Goal: Task Accomplishment & Management: Complete application form

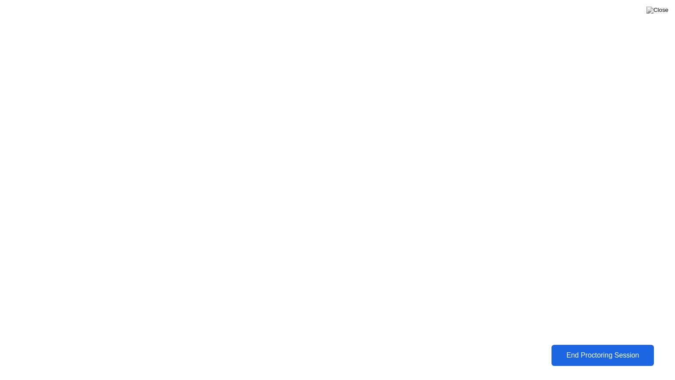
click at [600, 362] on button "End Proctoring Session" at bounding box center [602, 354] width 103 height 21
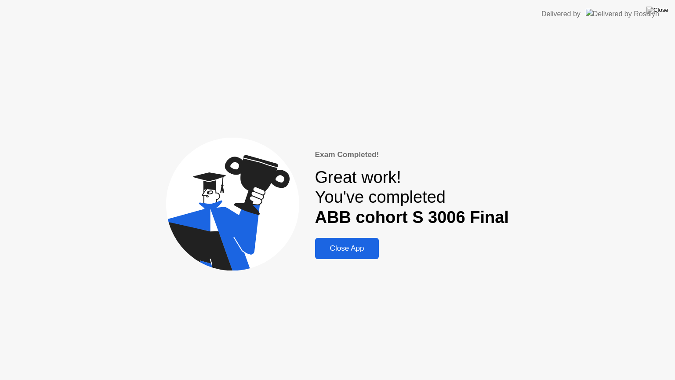
click at [344, 247] on div "Close App" at bounding box center [347, 248] width 59 height 9
